Goal: Complete application form

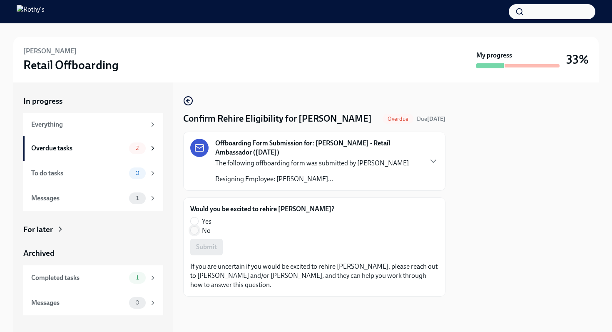
click at [195, 232] on input "No" at bounding box center [194, 229] width 7 height 7
radio input "true"
click at [203, 245] on span "Submit" at bounding box center [206, 247] width 21 height 8
